Goal: Transaction & Acquisition: Purchase product/service

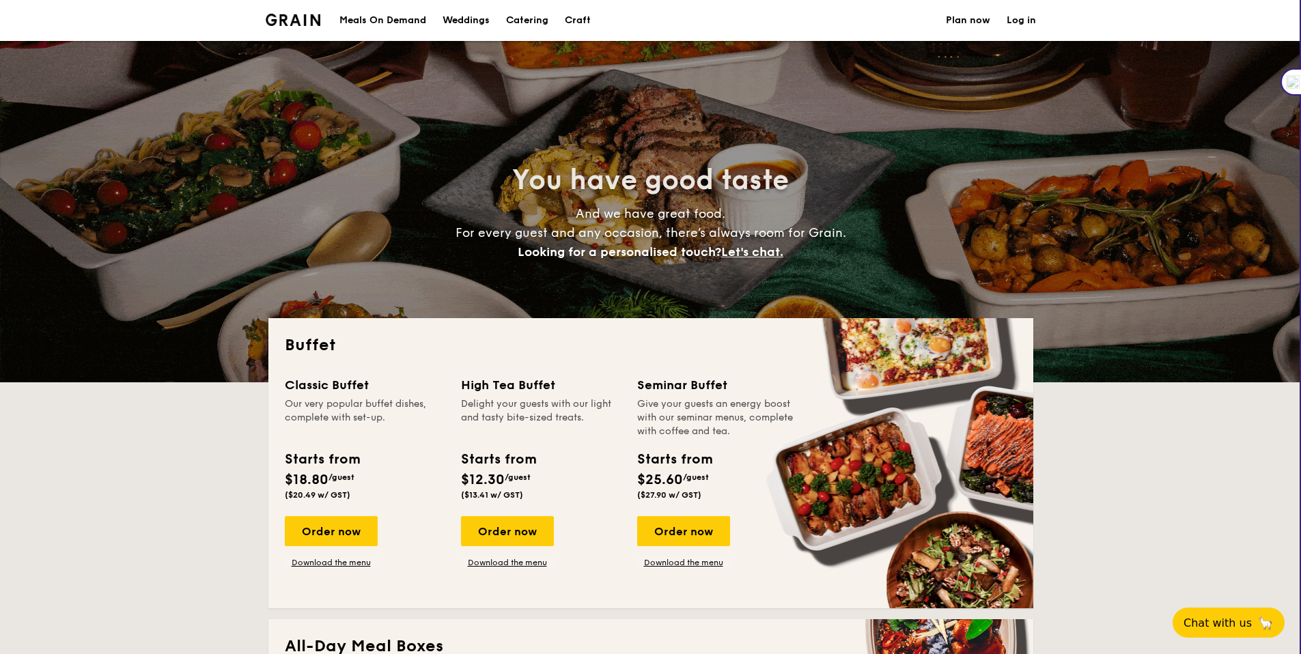
select select
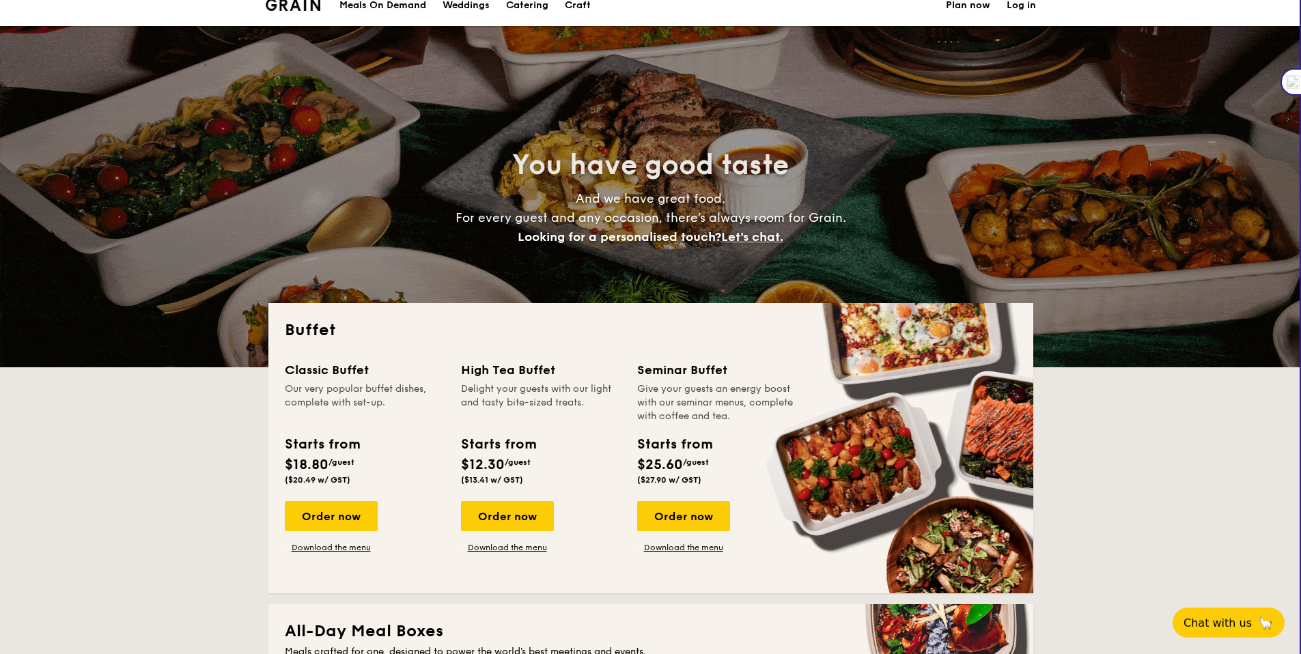
scroll to position [88, 0]
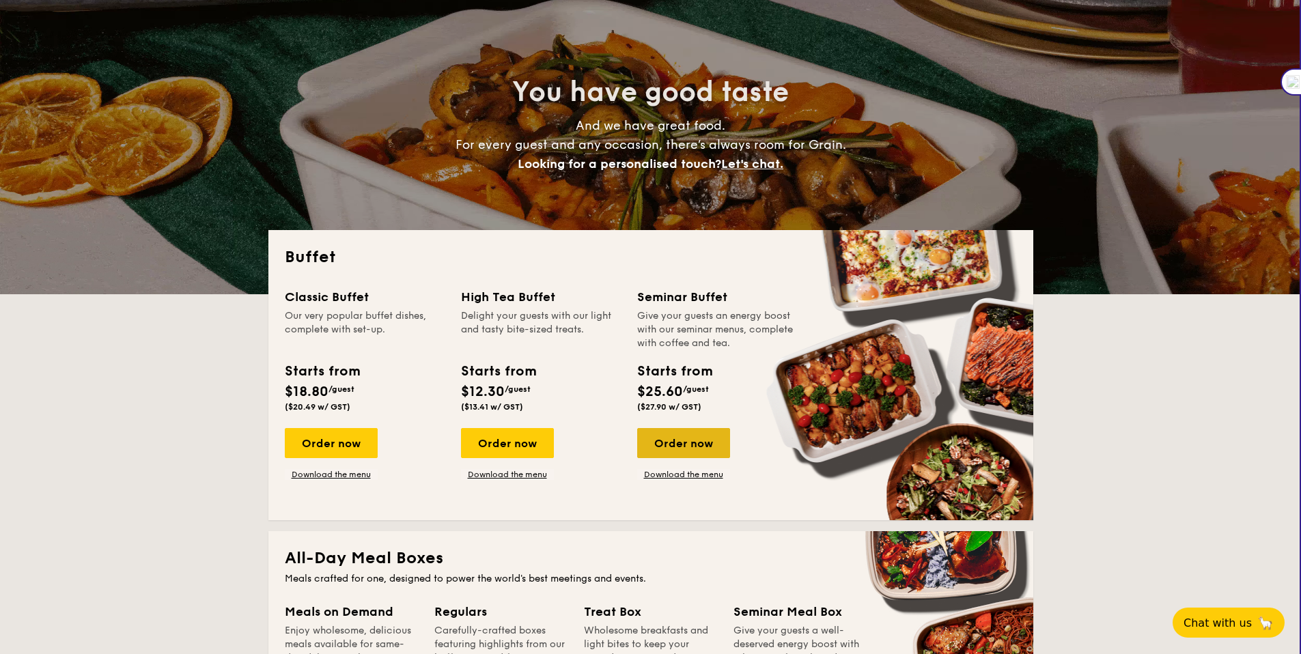
click at [688, 455] on div "Order now" at bounding box center [683, 443] width 93 height 30
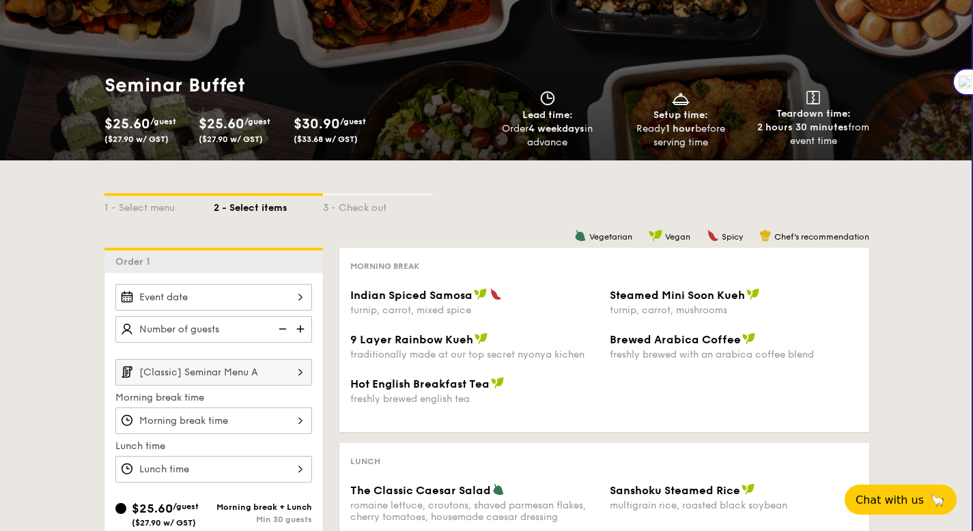
scroll to position [85, 0]
click at [263, 137] on span "($27.90 w/ GST)" at bounding box center [231, 140] width 64 height 10
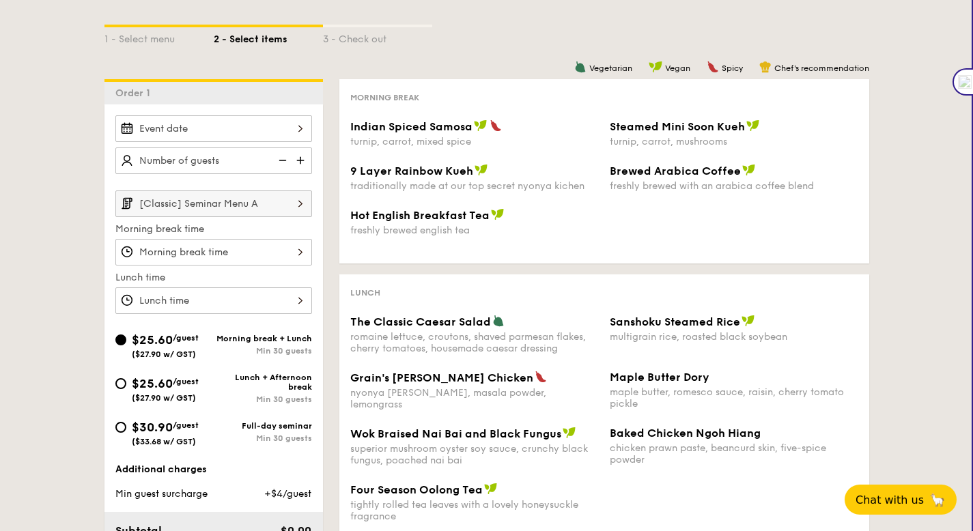
scroll to position [255, 0]
click at [173, 386] on span "$25.60" at bounding box center [152, 382] width 41 height 15
click at [126, 386] on input "$25.60 /guest ($27.90 w/ GST) Lunch + Afternoon break Min 30 guests" at bounding box center [120, 382] width 11 height 11
radio input "true"
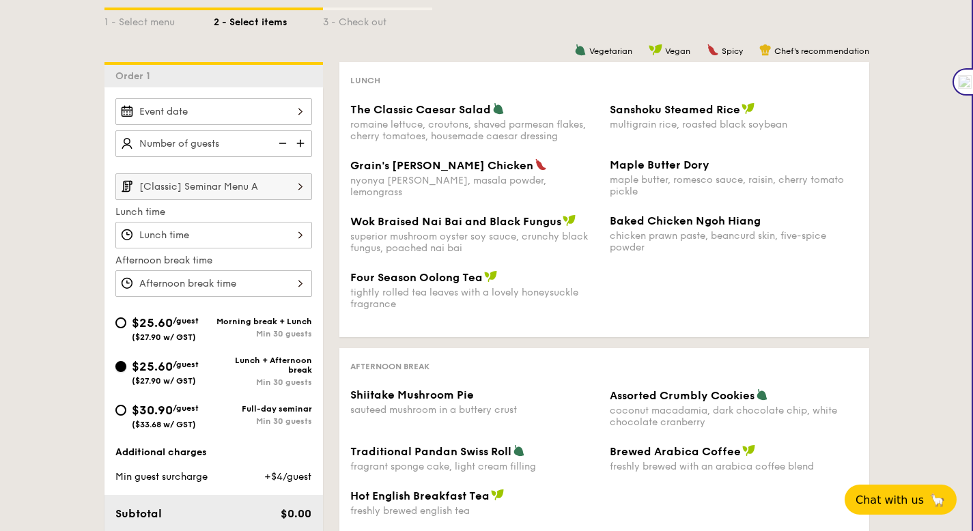
scroll to position [102, 0]
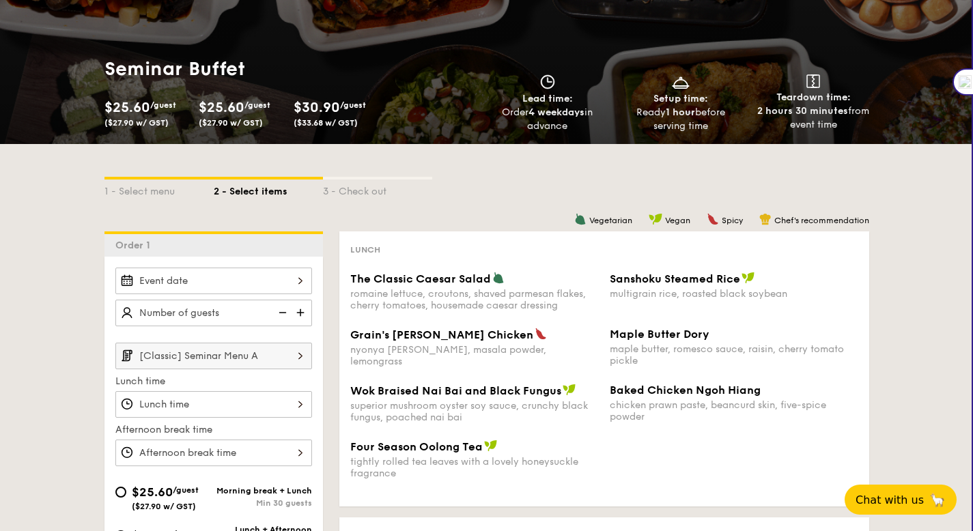
click at [260, 193] on div "2 - Select items" at bounding box center [268, 189] width 109 height 19
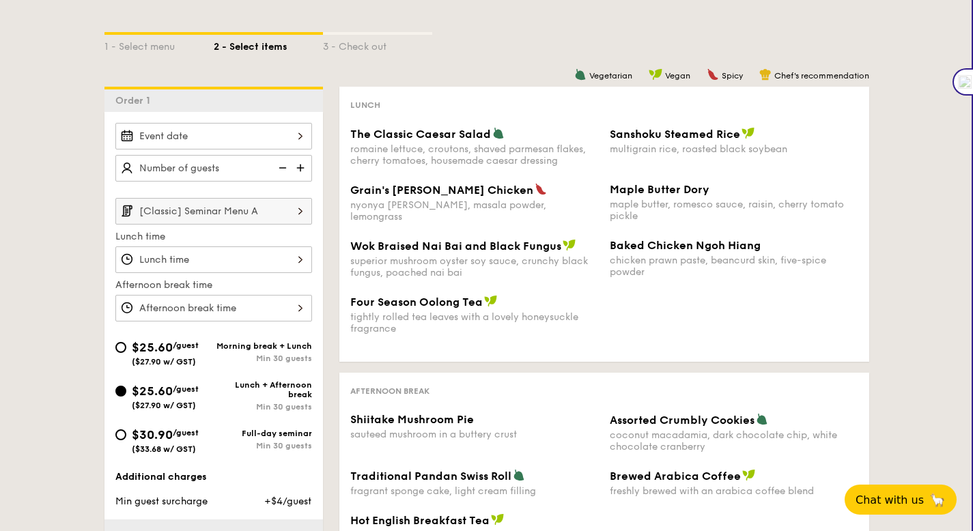
scroll to position [257, 0]
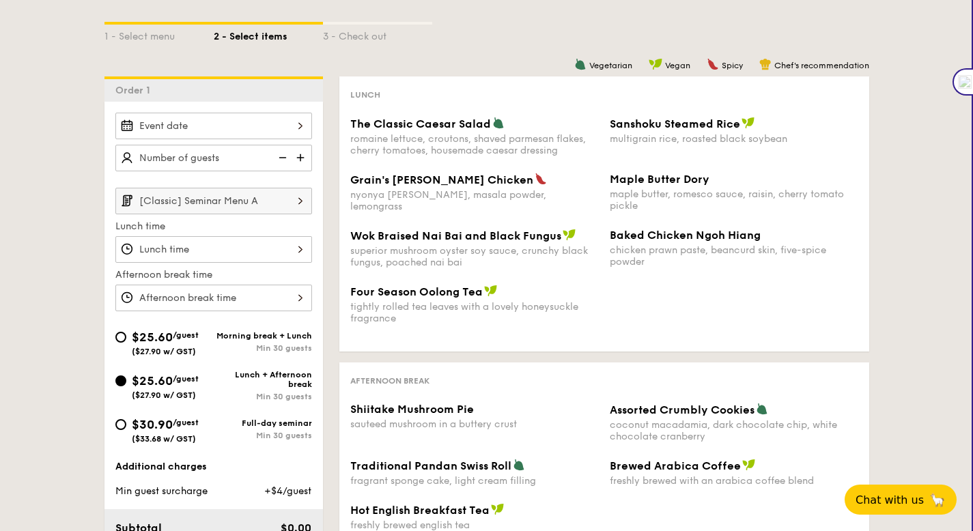
click at [260, 232] on label "Lunch time" at bounding box center [213, 227] width 197 height 14
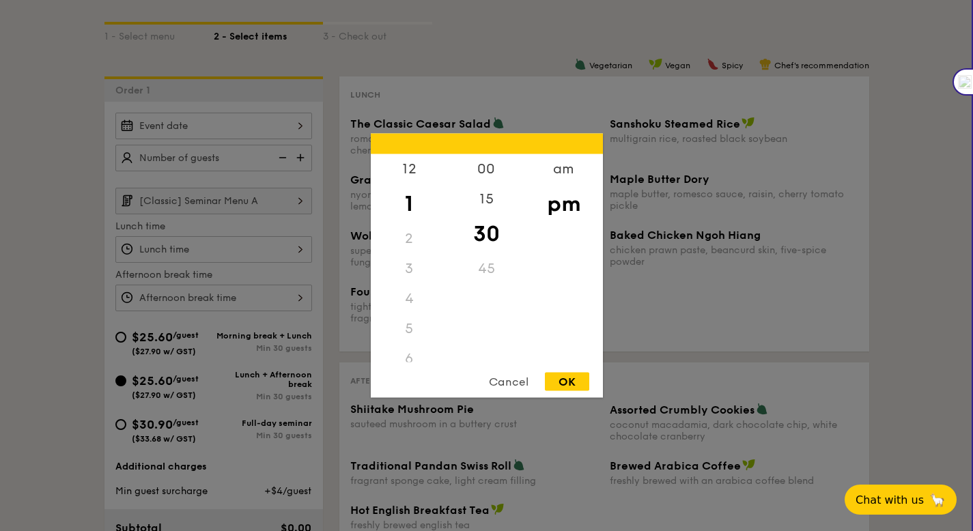
click at [262, 248] on div "12 1 2 3 4 5 6 7 8 9 10 11 00 15 30 45 am pm Cancel OK" at bounding box center [213, 249] width 197 height 27
click at [516, 376] on div "Cancel" at bounding box center [508, 382] width 67 height 18
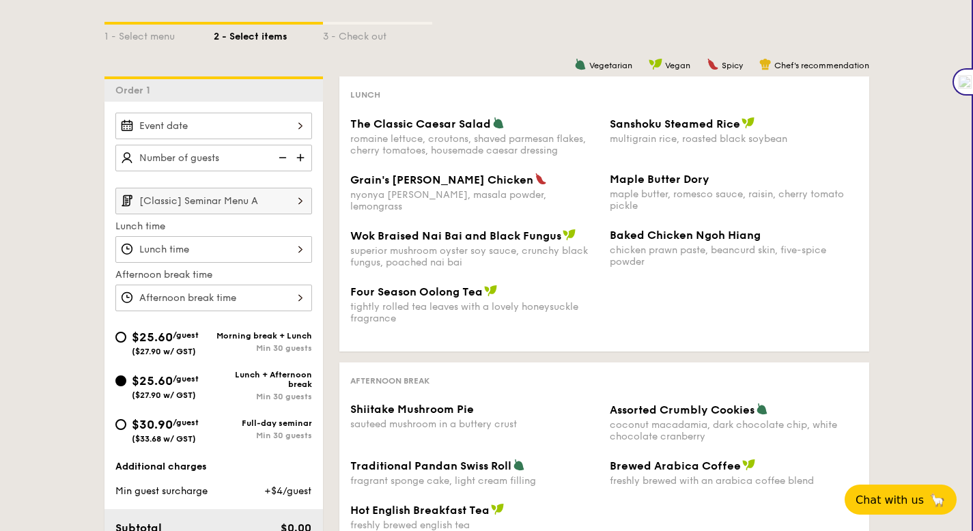
click at [281, 211] on input "[Classic] Seminar Menu A" at bounding box center [213, 201] width 197 height 27
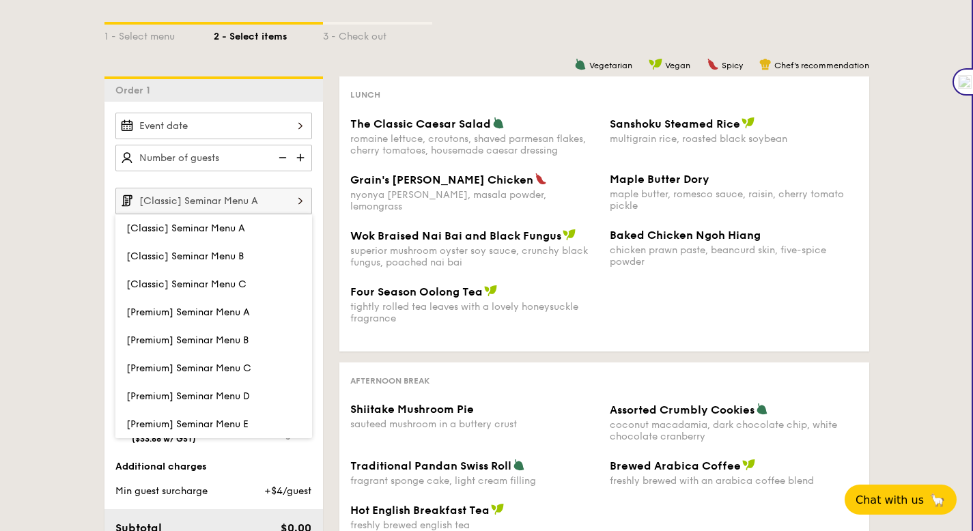
click at [468, 223] on div "Grain's [PERSON_NAME] Chicken nyonya [PERSON_NAME], masala powder, lemongrass M…" at bounding box center [604, 201] width 519 height 56
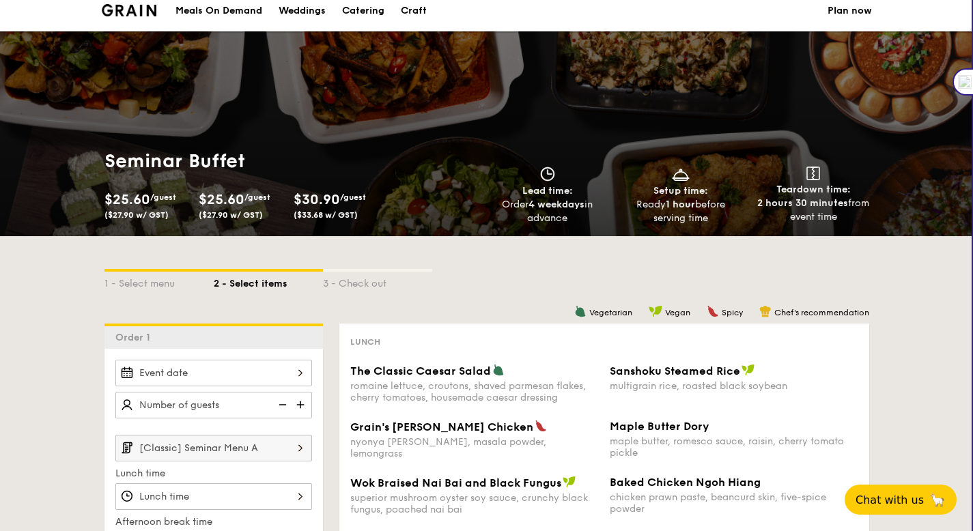
scroll to position [0, 0]
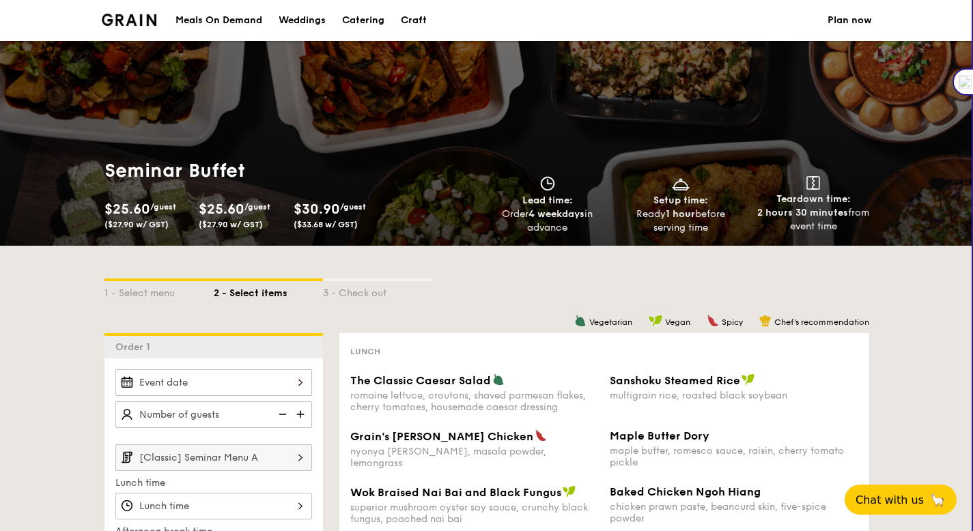
click at [352, 25] on div "Catering" at bounding box center [363, 20] width 42 height 41
select select
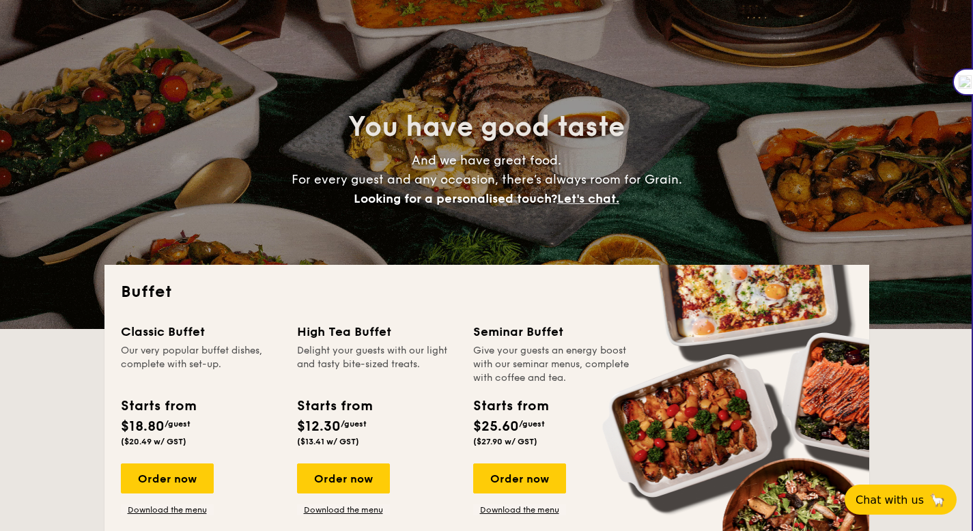
scroll to position [253, 0]
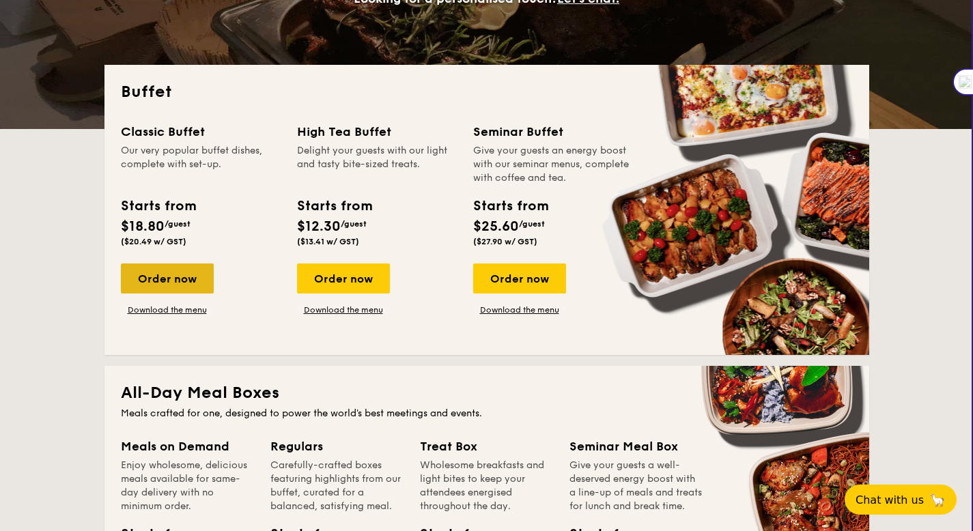
click at [166, 283] on div "Order now" at bounding box center [167, 279] width 93 height 30
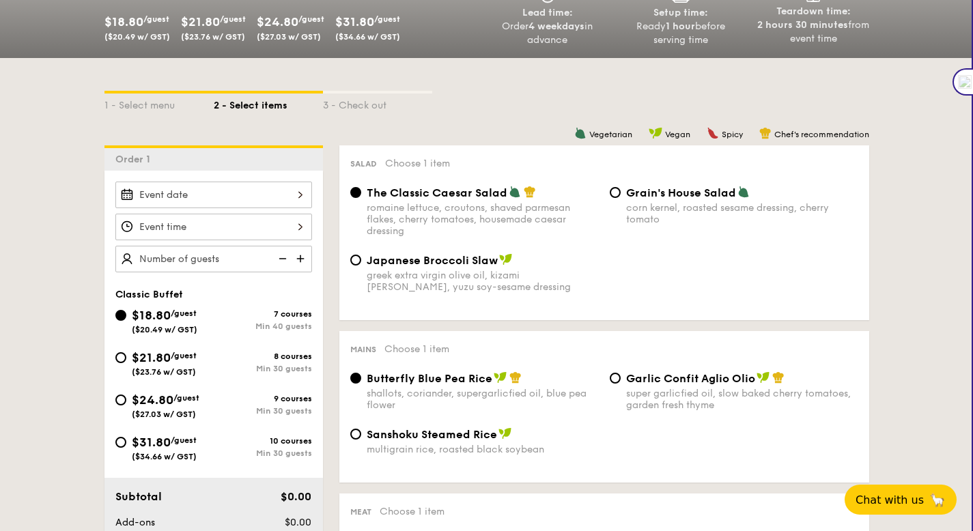
scroll to position [298, 0]
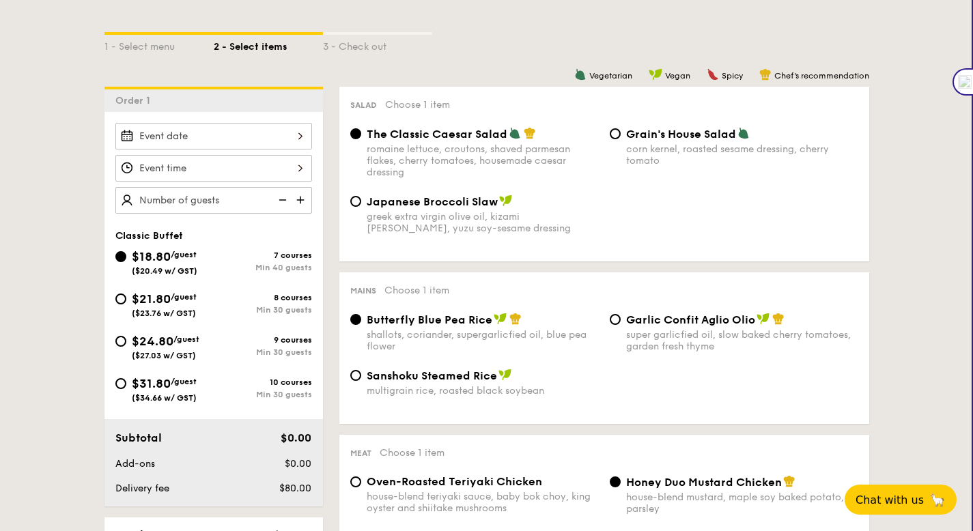
click at [169, 338] on span "$24.80" at bounding box center [153, 341] width 42 height 15
click at [126, 338] on input "$24.80 /guest ($27.03 w/ GST) 9 courses Min 30 guests" at bounding box center [120, 341] width 11 height 11
radio input "true"
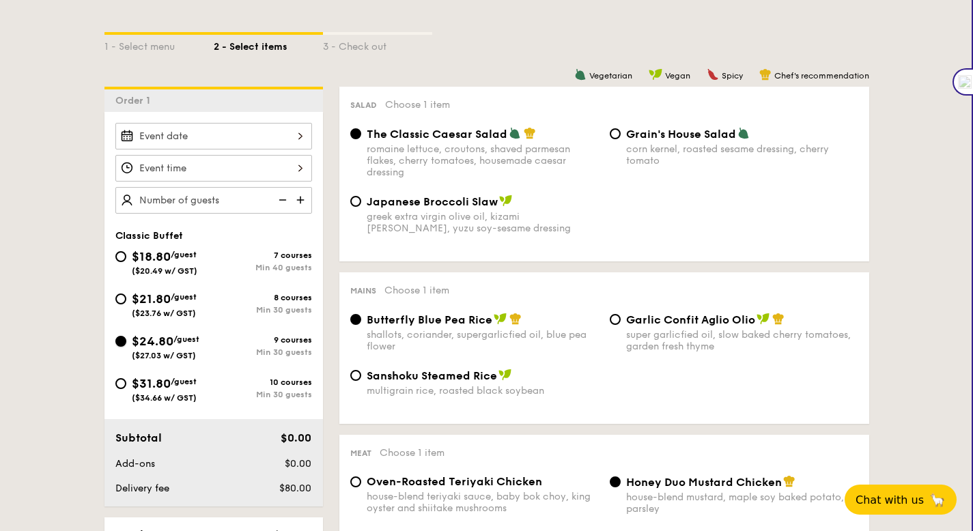
radio input "true"
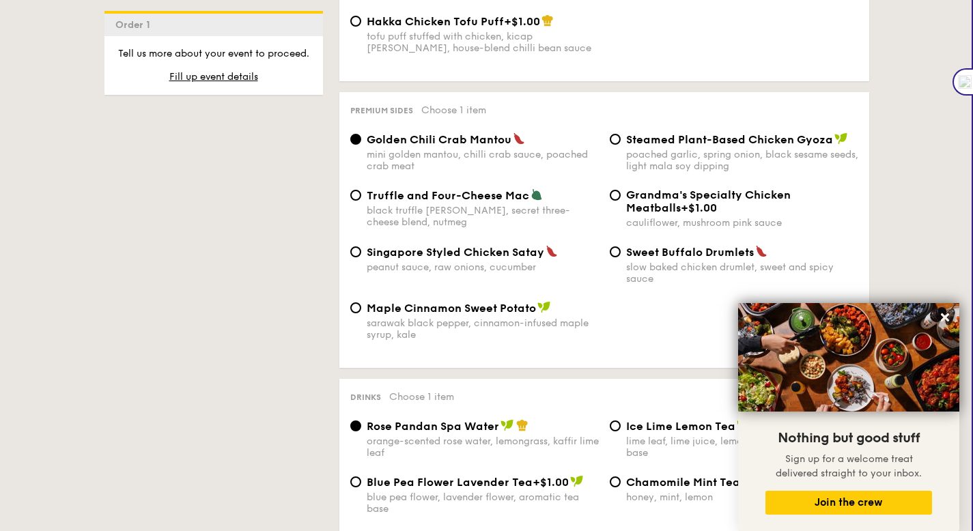
scroll to position [2587, 0]
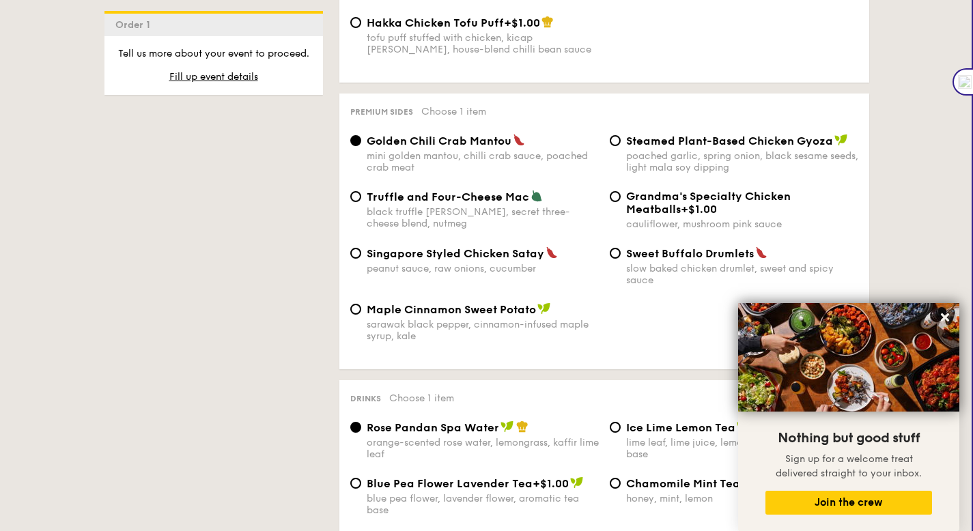
click at [464, 208] on div "black truffle [PERSON_NAME], secret three-cheese blend, nutmeg" at bounding box center [483, 217] width 232 height 23
click at [361, 202] on input "Truffle and Four-Cheese Mac black truffle [PERSON_NAME], secret three-cheese bl…" at bounding box center [355, 196] width 11 height 11
radio input "true"
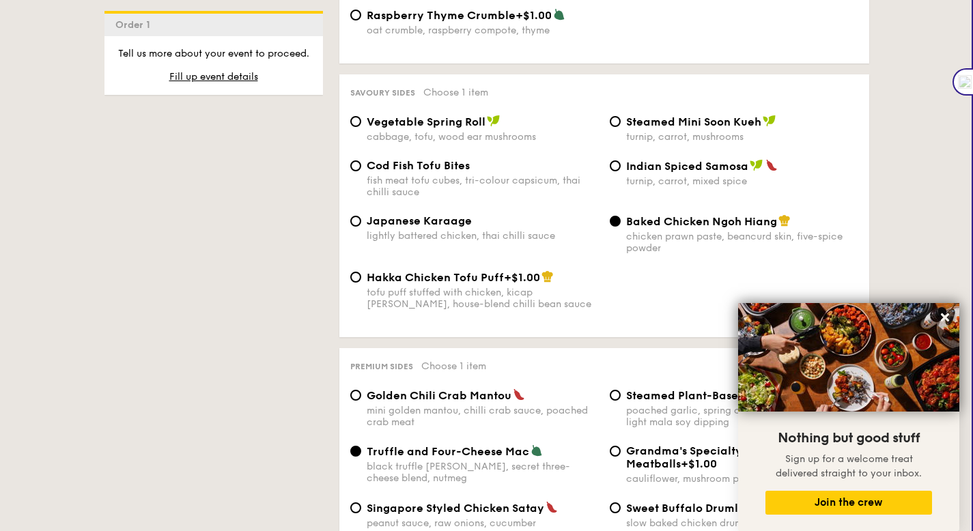
scroll to position [2333, 0]
click at [478, 236] on div "lightly battered chicken, thai chilli sauce" at bounding box center [483, 236] width 232 height 12
click at [361, 227] on input "Japanese Karaage lightly battered chicken, thai chilli sauce" at bounding box center [355, 221] width 11 height 11
radio input "true"
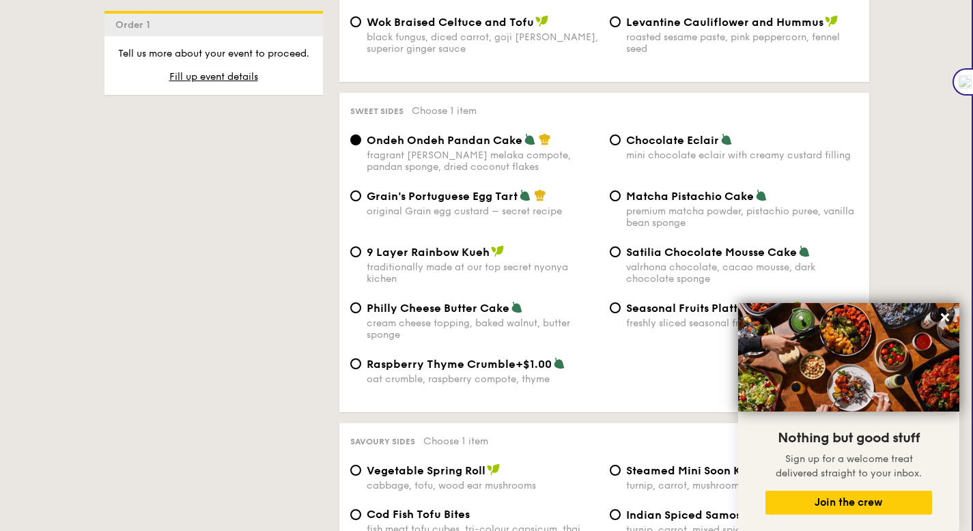
scroll to position [1984, 0]
click at [680, 149] on div "mini chocolate eclair with creamy custard filling" at bounding box center [742, 155] width 232 height 12
click at [621, 144] on input "Chocolate Eclair mini chocolate eclair with creamy custard filling" at bounding box center [615, 139] width 11 height 11
radio input "true"
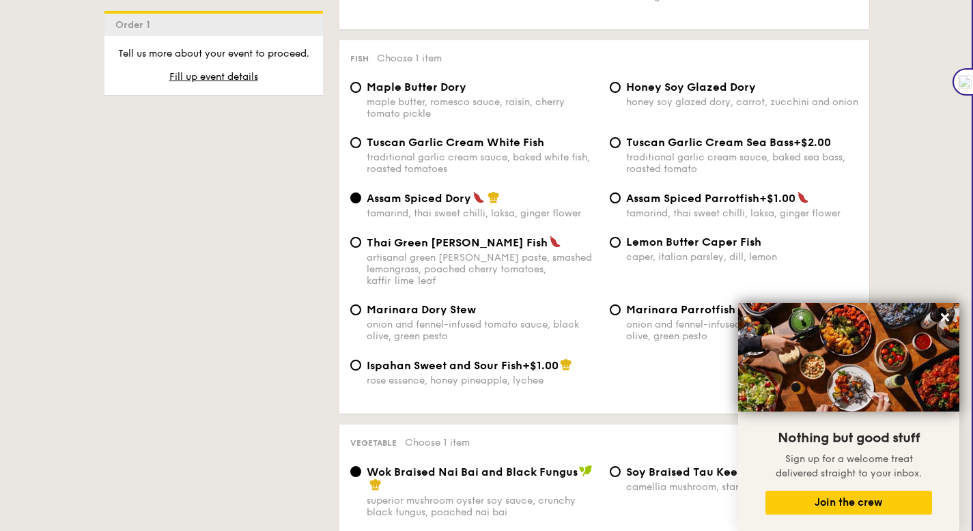
scroll to position [1365, 0]
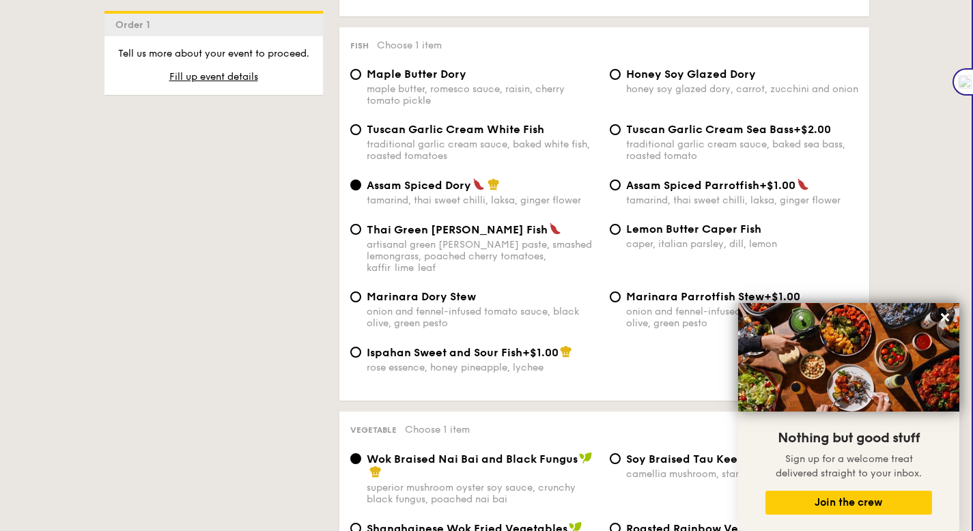
click at [696, 135] on div "Tuscan Garlic Cream Sea Bass +$2.00 traditional garlic cream sauce, baked sea b…" at bounding box center [742, 142] width 232 height 39
click at [621, 135] on input "Tuscan Garlic Cream Sea Bass +$2.00 traditional garlic cream sauce, baked sea b…" at bounding box center [615, 129] width 11 height 11
radio input "true"
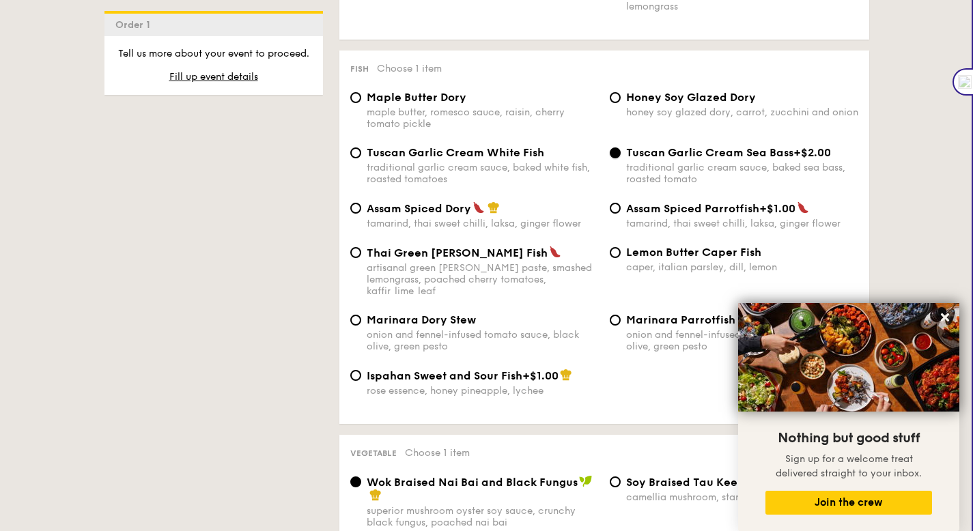
scroll to position [1340, 0]
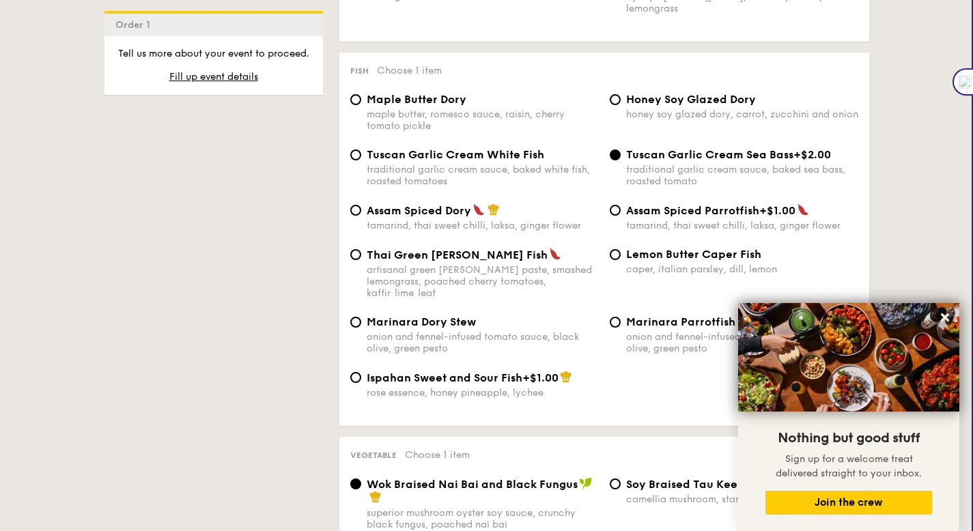
click at [681, 103] on div "Honey Soy Glazed Dory honey soy glazed dory, carrot, zucchini and onion" at bounding box center [742, 106] width 232 height 27
click at [621, 103] on input "Honey Soy Glazed Dory honey soy glazed dory, carrot, zucchini and onion" at bounding box center [615, 99] width 11 height 11
radio input "true"
click at [452, 112] on div "maple butter, romesco sauce, raisin, cherry tomato pickle" at bounding box center [483, 120] width 232 height 23
click at [361, 105] on input "Maple Butter Dory maple butter, romesco sauce, raisin, cherry tomato pickle" at bounding box center [355, 99] width 11 height 11
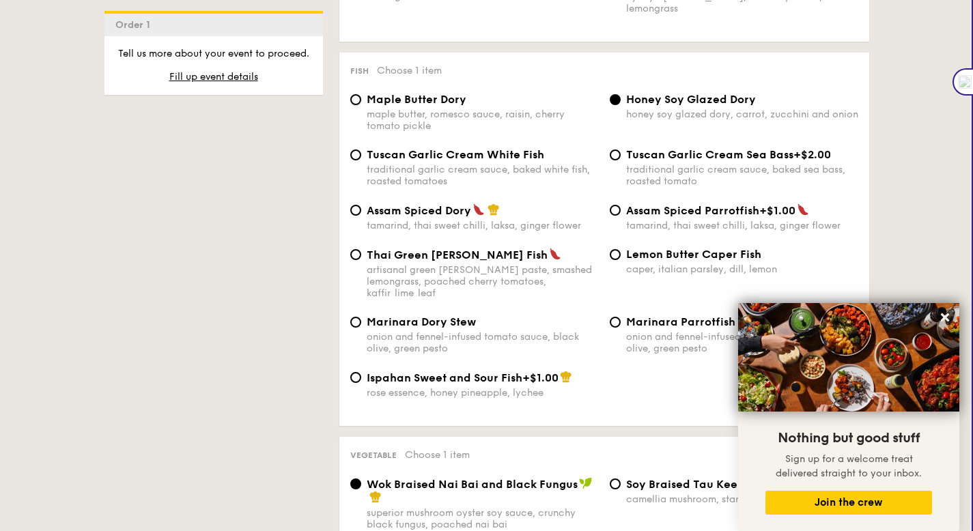
radio input "true"
click at [513, 164] on div "traditional garlic cream sauce, baked white fish, roasted tomatoes" at bounding box center [483, 175] width 232 height 23
click at [361, 160] on input "Tuscan Garlic Cream White Fish traditional garlic cream sauce, baked white fish…" at bounding box center [355, 155] width 11 height 11
radio input "true"
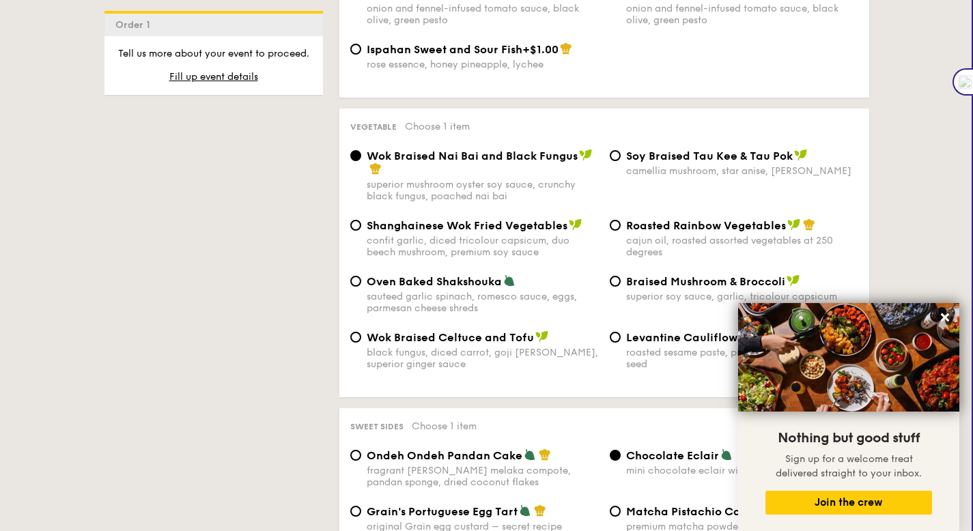
scroll to position [1669, 0]
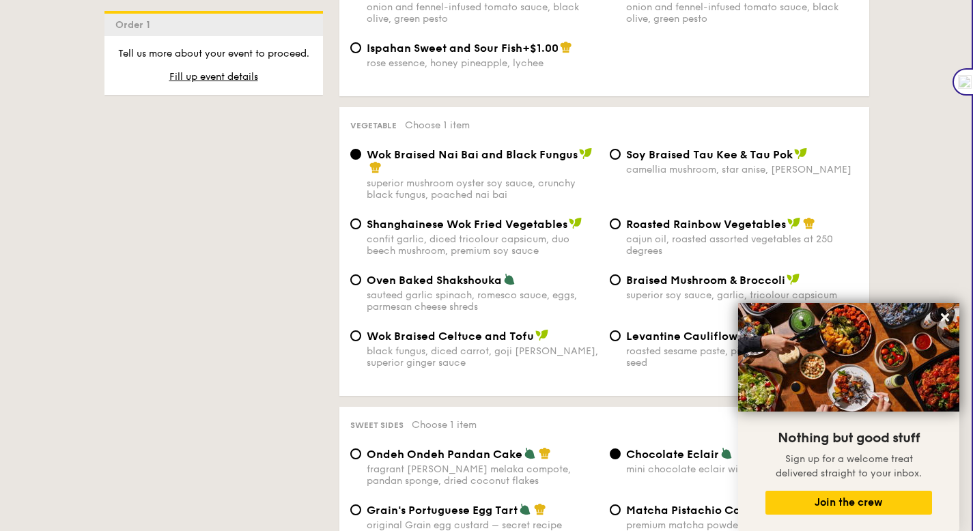
click at [444, 290] on div "sauteed garlic spinach, romesco sauce, eggs, parmesan cheese shreds" at bounding box center [483, 301] width 232 height 23
click at [361, 281] on input "Oven Baked Shakshouka sauteed garlic spinach, romesco sauce, eggs, parmesan che…" at bounding box center [355, 279] width 11 height 11
radio input "true"
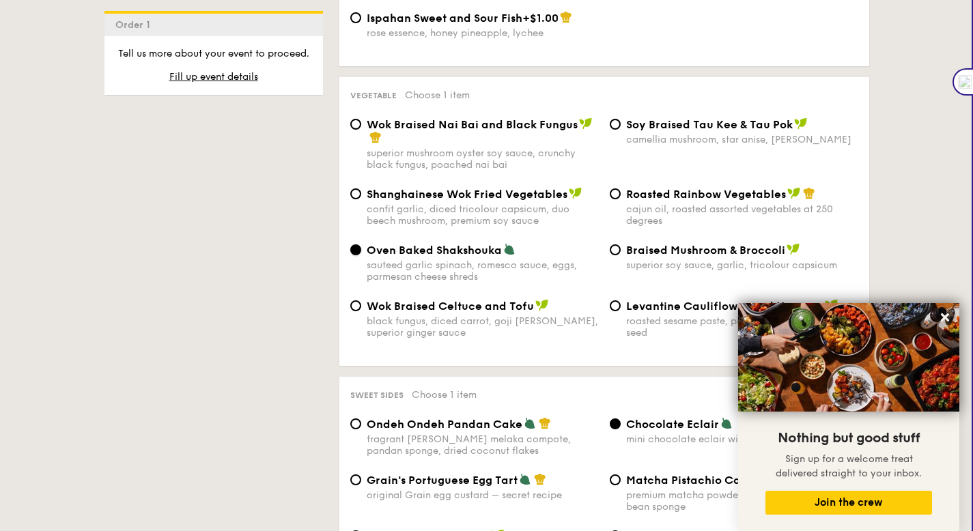
scroll to position [1701, 0]
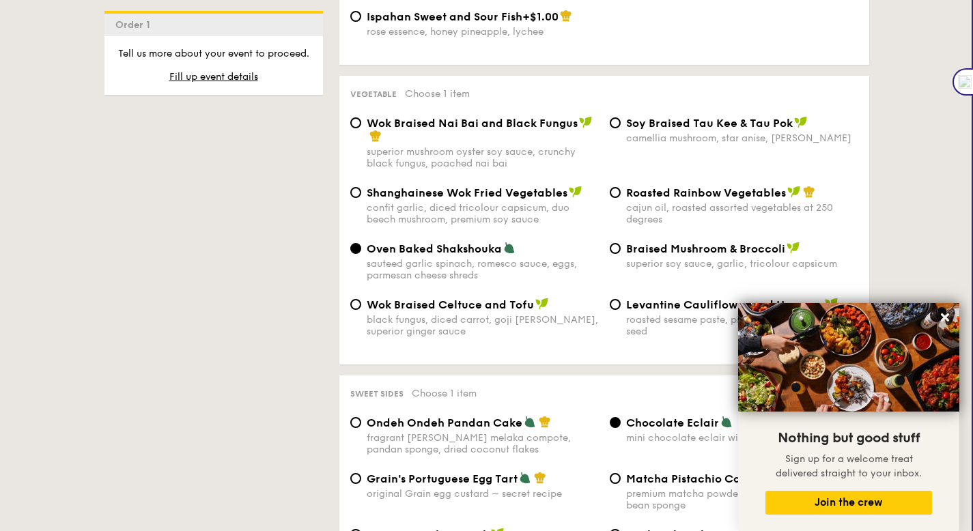
click at [699, 132] on div "camellia mushroom, star anise, [PERSON_NAME]" at bounding box center [742, 138] width 232 height 12
click at [621, 128] on input "⁠Soy Braised Tau Kee & Tau Pok camellia mushroom, star anise, goji [PERSON_NAME]" at bounding box center [615, 122] width 11 height 11
radio input "true"
click at [544, 146] on div "superior mushroom oyster soy sauce, crunchy black fungus, poached nai bai" at bounding box center [483, 157] width 232 height 23
click at [361, 128] on input "Wok Braised Nai Bai and Black Fungus superior mushroom oyster soy sauce, crunch…" at bounding box center [355, 122] width 11 height 11
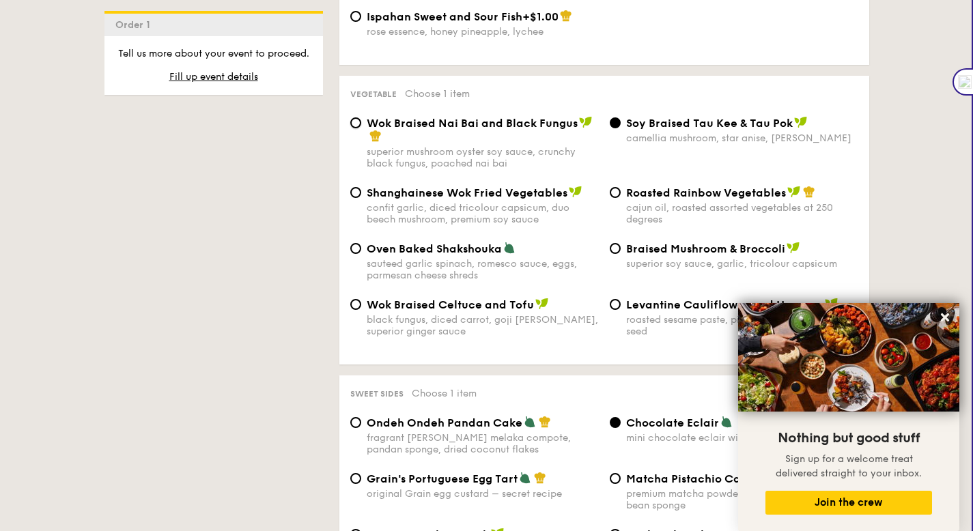
radio input "true"
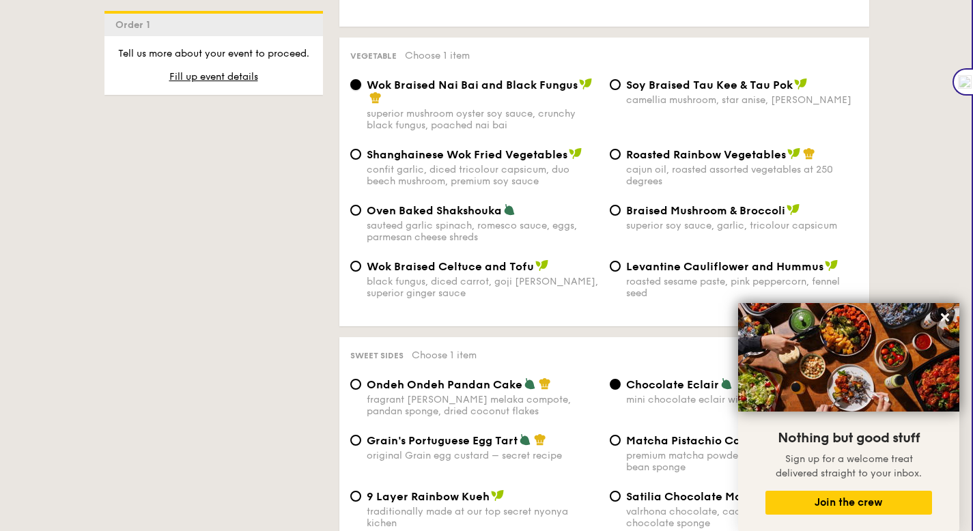
scroll to position [1786, 0]
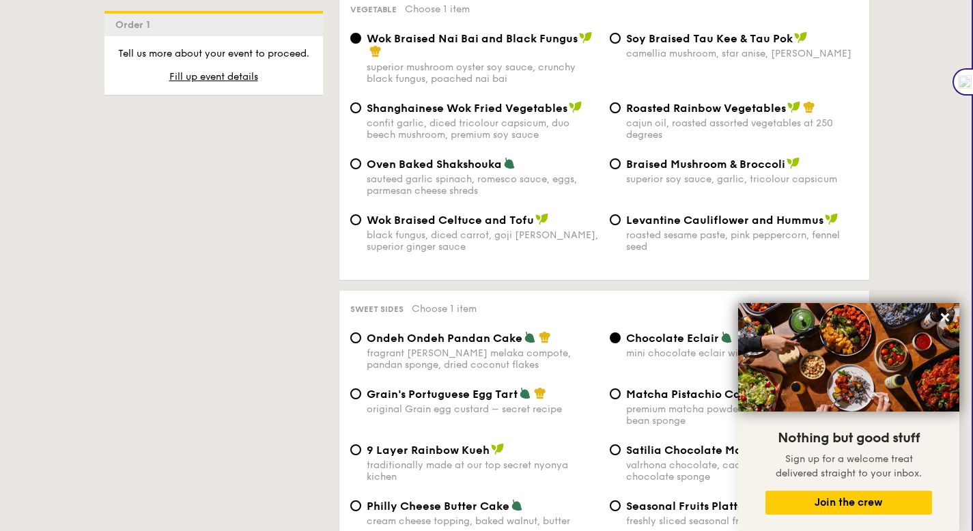
click at [628, 247] on div "Wok Braised Celtuce and Tofu black fungus, diced carrot, goji [PERSON_NAME], su…" at bounding box center [604, 241] width 519 height 56
click at [635, 235] on div "roasted sesame paste, pink peppercorn, fennel seed" at bounding box center [742, 240] width 232 height 23
click at [621, 225] on input "Levantine Cauliflower and Hummus roasted sesame paste, pink peppercorn, fennel …" at bounding box center [615, 219] width 11 height 11
radio input "true"
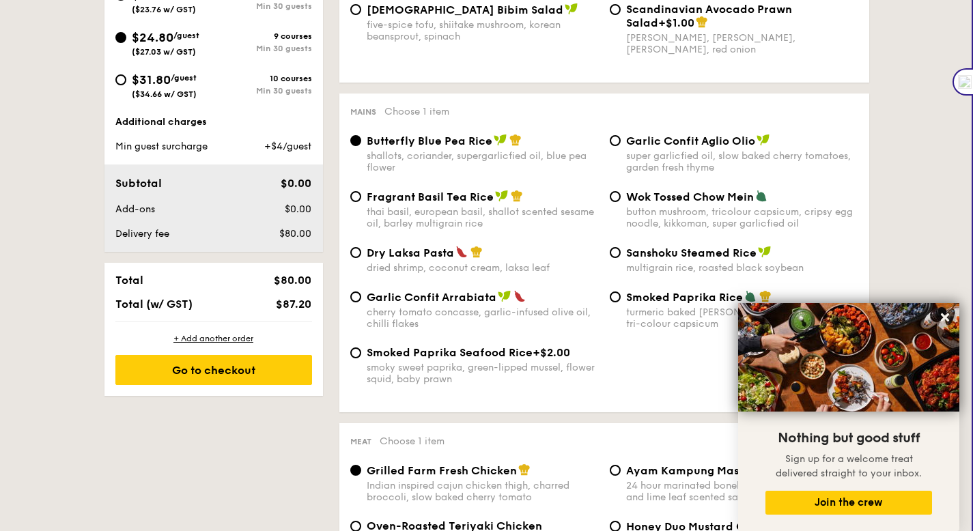
scroll to position [603, 0]
click at [485, 257] on div "Dry Laksa Pasta" at bounding box center [483, 252] width 232 height 14
click at [361, 257] on input "Dry Laksa Pasta dried shrimp, coconut cream, laksa leaf" at bounding box center [355, 251] width 11 height 11
radio input "true"
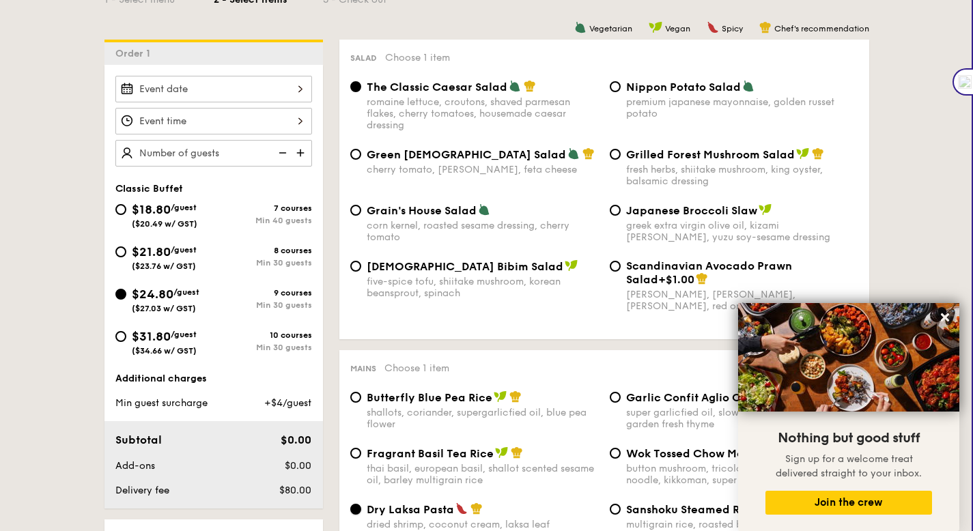
scroll to position [343, 0]
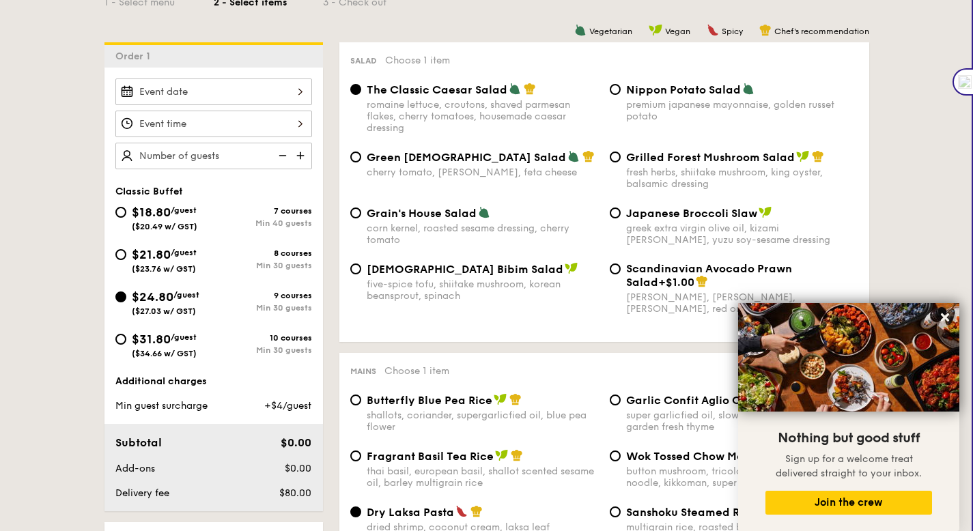
click at [680, 150] on div "The Classic Caesar Salad romaine lettuce, croutons, shaved parmesan flakes, che…" at bounding box center [604, 117] width 519 height 68
drag, startPoint x: 657, startPoint y: 173, endPoint x: 576, endPoint y: 185, distance: 81.4
click at [653, 175] on div "fresh herbs, shiitake mushroom, king oyster, balsamic dressing" at bounding box center [742, 178] width 232 height 23
click at [673, 173] on div "fresh herbs, shiitake mushroom, king oyster, balsamic dressing" at bounding box center [742, 178] width 232 height 23
click at [621, 163] on input "Grilled Forest Mushroom Salad fresh herbs, shiitake mushroom, king oyster, bals…" at bounding box center [615, 157] width 11 height 11
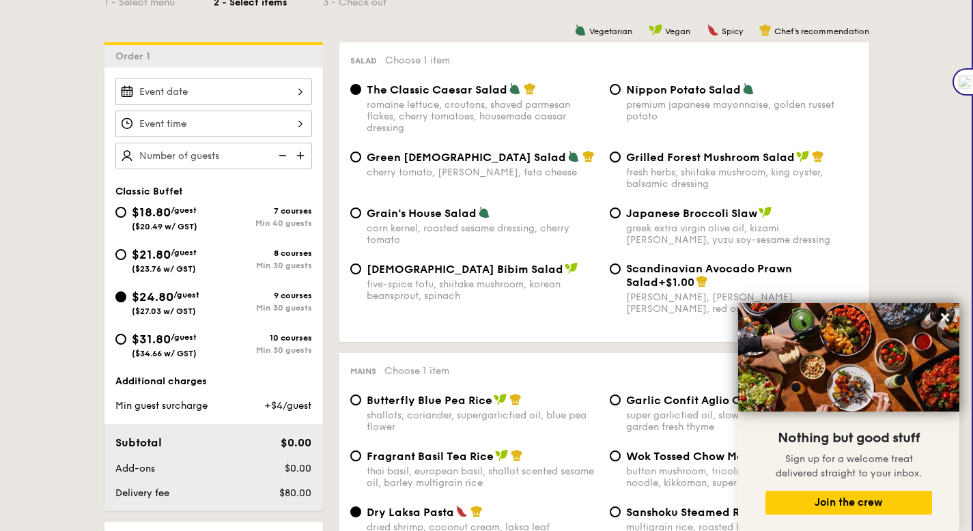
radio input "true"
click at [484, 173] on div "cherry tomato, [PERSON_NAME], feta cheese" at bounding box center [483, 173] width 232 height 12
click at [361, 163] on input "Green Goddess Salad cherry tomato, [PERSON_NAME], feta cheese" at bounding box center [355, 157] width 11 height 11
radio input "true"
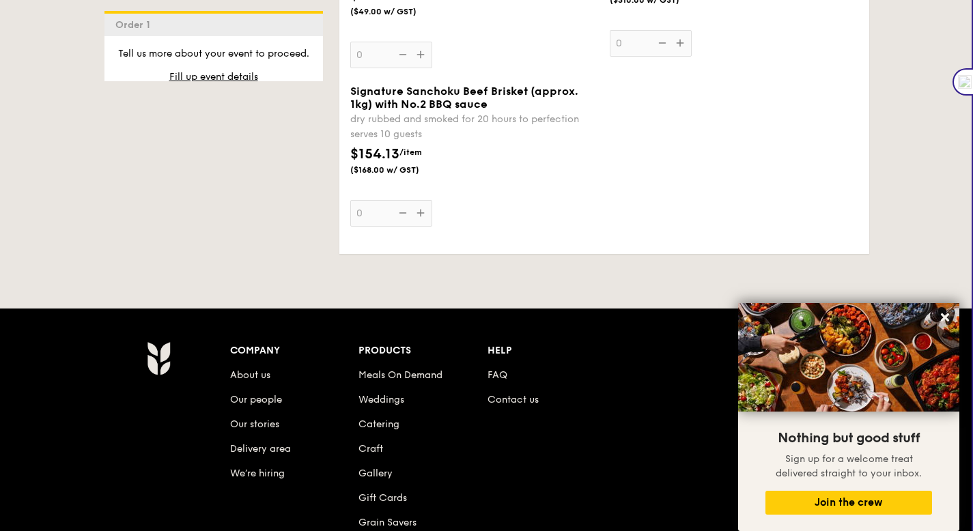
scroll to position [3129, 0]
